Goal: Entertainment & Leisure: Consume media (video, audio)

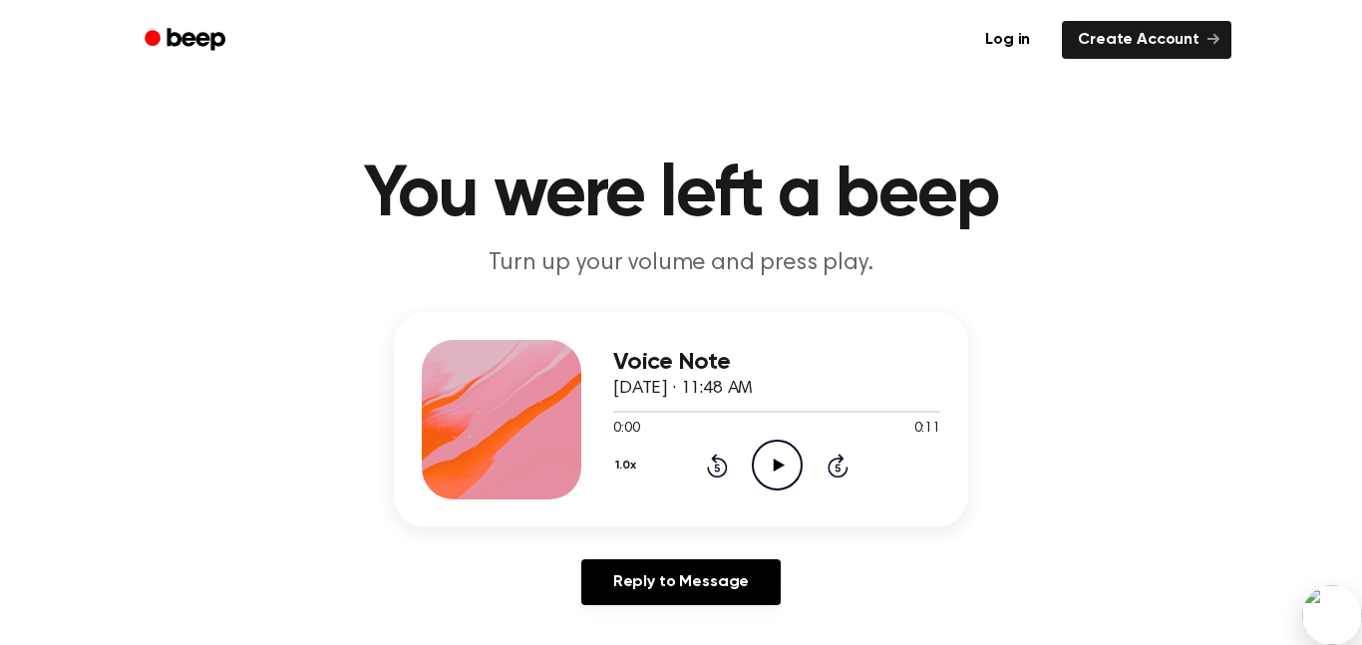
click at [774, 461] on icon at bounding box center [778, 465] width 11 height 13
click at [760, 483] on circle at bounding box center [777, 465] width 49 height 49
click at [757, 447] on icon "Play Audio" at bounding box center [777, 465] width 51 height 51
click at [929, 57] on ul "Log in Create Account" at bounding box center [745, 40] width 972 height 46
click at [773, 451] on icon "Pause Audio" at bounding box center [777, 465] width 51 height 51
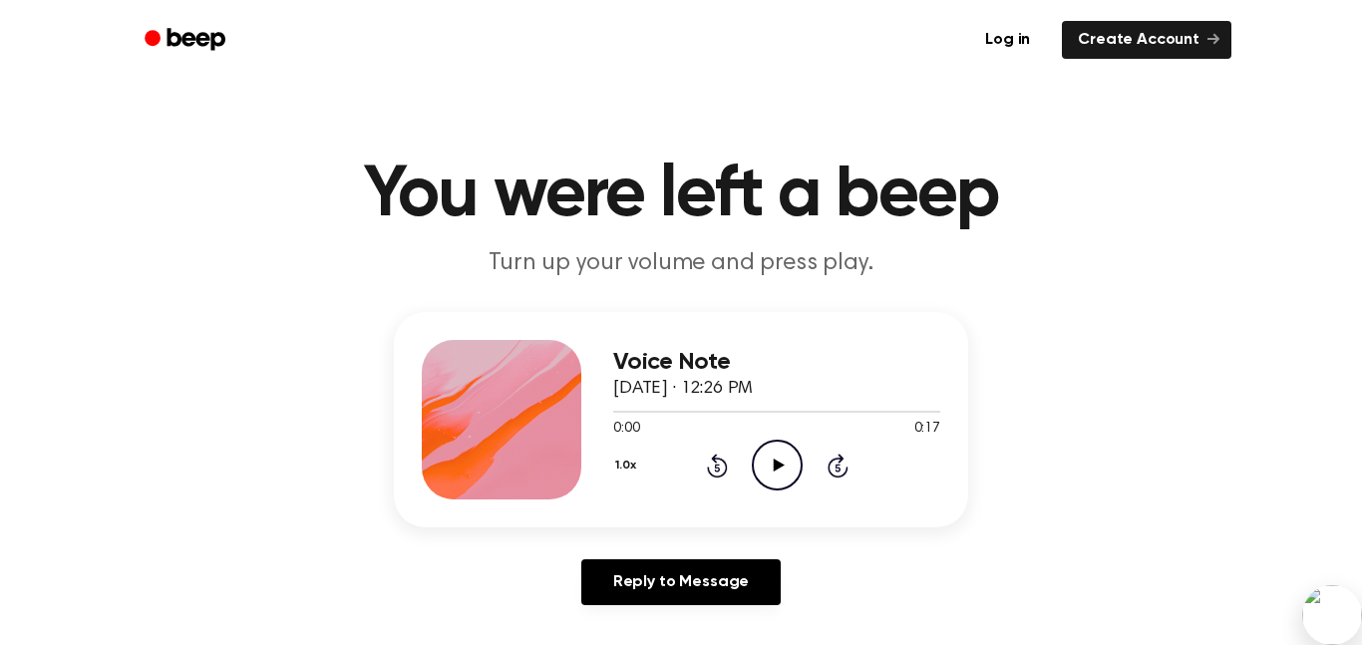
click at [777, 462] on icon at bounding box center [778, 465] width 11 height 13
click at [776, 471] on icon "Play Audio" at bounding box center [777, 465] width 51 height 51
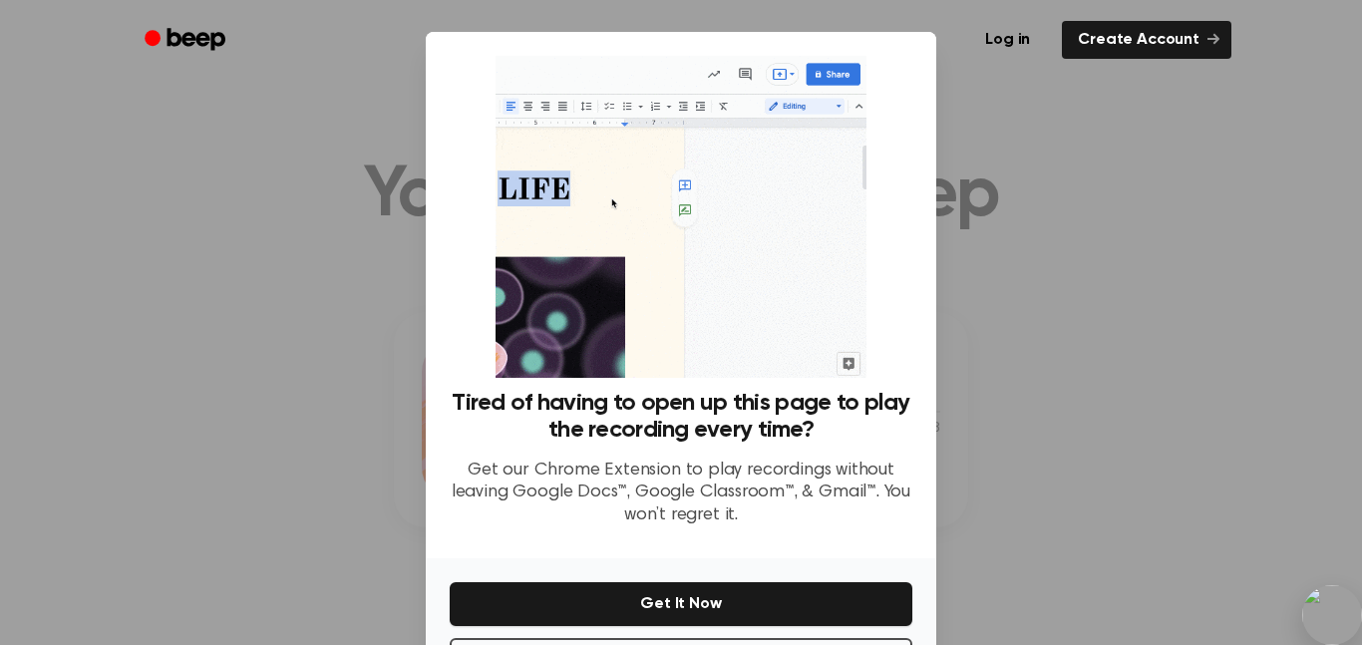
scroll to position [81, 0]
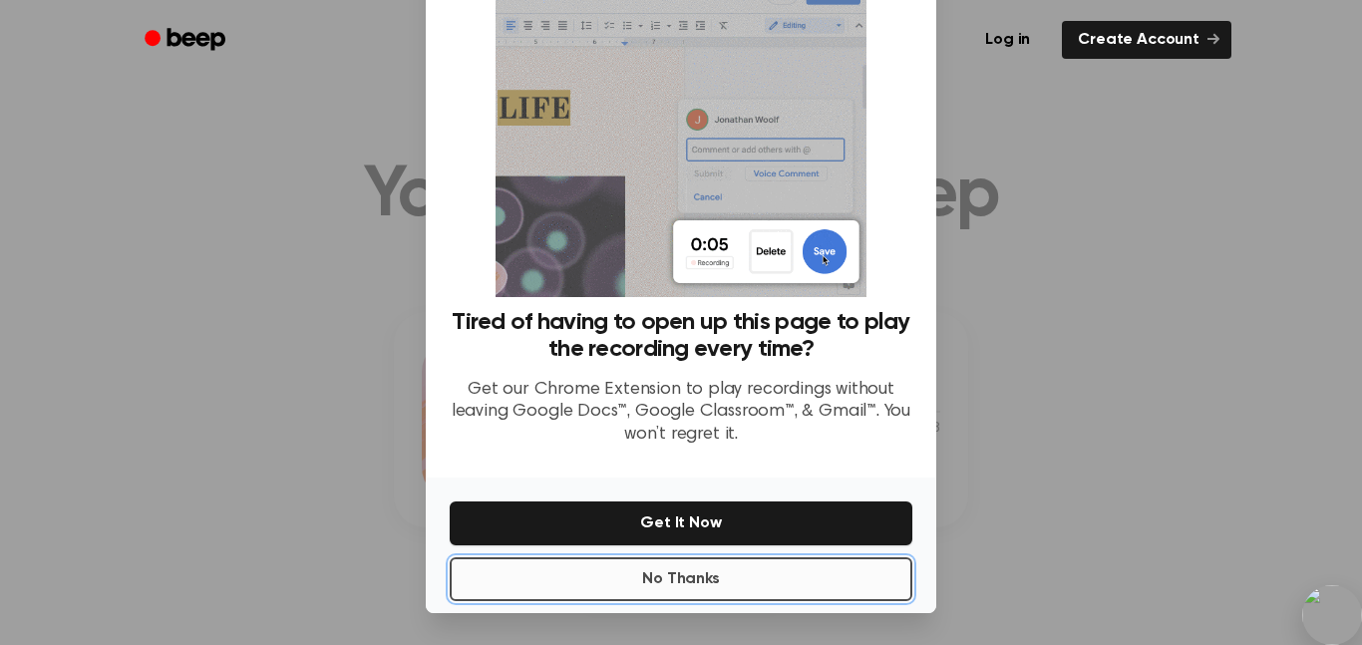
click at [701, 573] on button "No Thanks" at bounding box center [681, 579] width 463 height 44
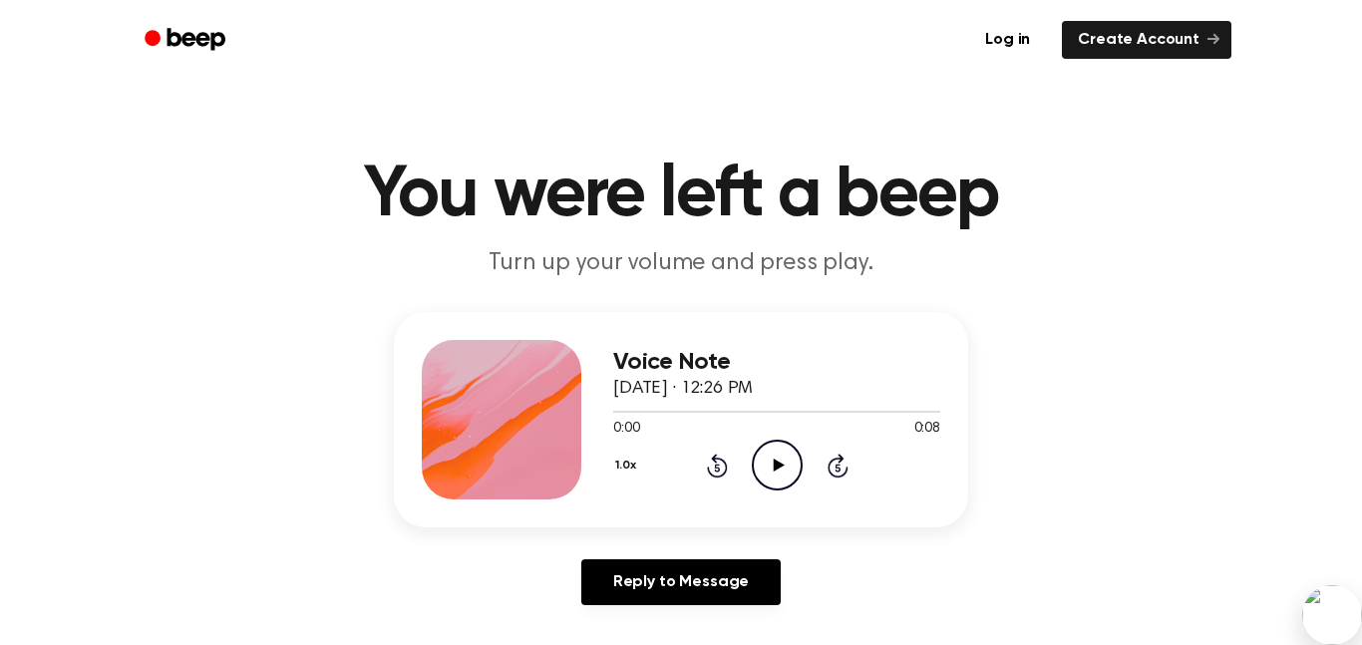
click at [775, 475] on icon "Play Audio" at bounding box center [777, 465] width 51 height 51
click at [789, 456] on icon "Play Audio" at bounding box center [777, 465] width 51 height 51
click at [766, 452] on icon "Play Audio" at bounding box center [777, 465] width 51 height 51
click at [778, 491] on div "Voice Note September 10, 2025 · 12:27 PM 0:00 0:07 Your browser does not suppor…" at bounding box center [776, 420] width 327 height 160
click at [769, 478] on icon "Play Audio" at bounding box center [777, 465] width 51 height 51
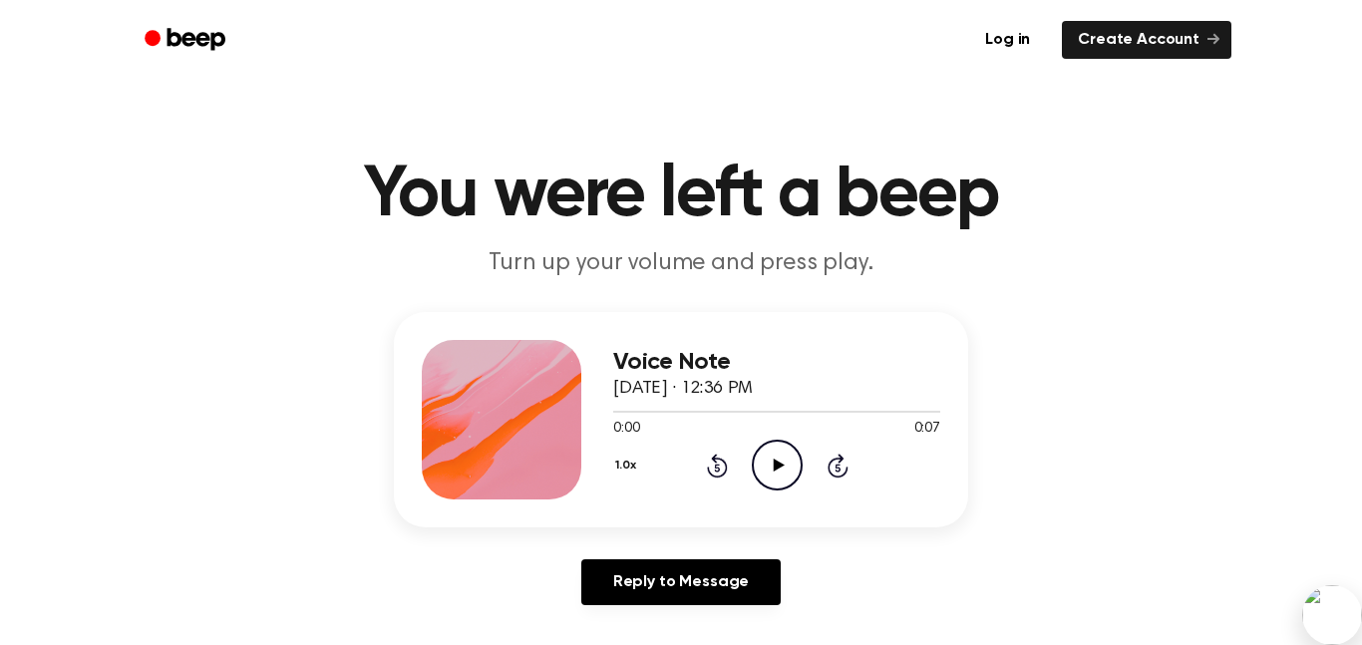
click at [775, 460] on icon "Play Audio" at bounding box center [777, 465] width 51 height 51
click at [788, 458] on icon "Play Audio" at bounding box center [777, 465] width 51 height 51
